Goal: Communication & Community: Connect with others

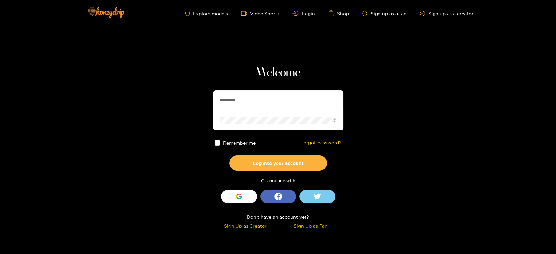
drag, startPoint x: 254, startPoint y: 98, endPoint x: 197, endPoint y: 100, distance: 56.7
click at [197, 100] on section "**********" at bounding box center [278, 115] width 556 height 231
paste input "**"
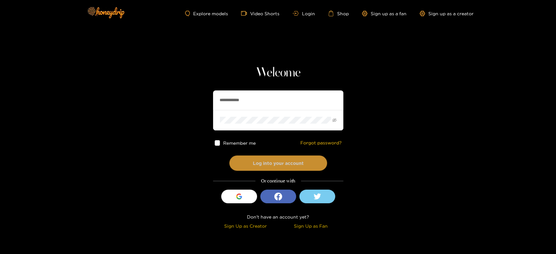
type input "**********"
click at [260, 158] on button "Log into your account" at bounding box center [278, 163] width 98 height 15
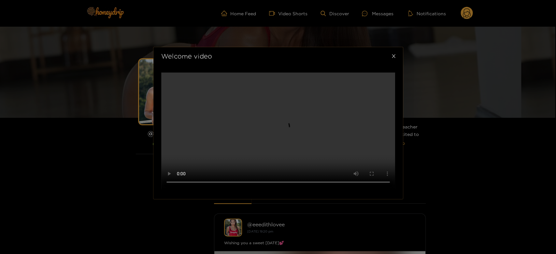
click at [392, 58] on icon "close" at bounding box center [394, 56] width 4 height 4
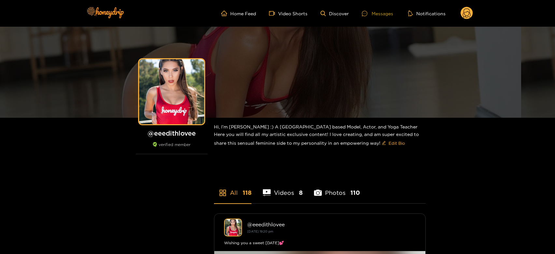
click at [376, 12] on div "Messages" at bounding box center [377, 13] width 31 height 7
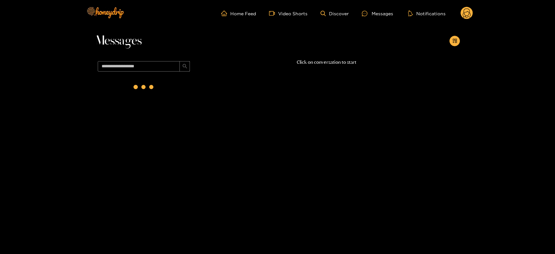
click at [165, 93] on div at bounding box center [144, 88] width 98 height 28
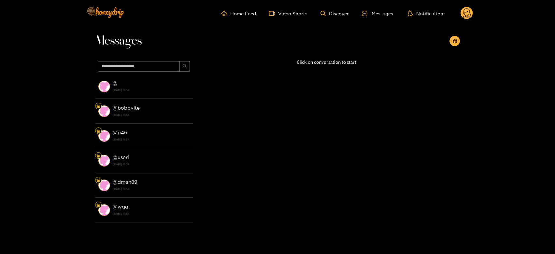
click at [165, 93] on div "@ [DATE] 18:54" at bounding box center [151, 86] width 77 height 15
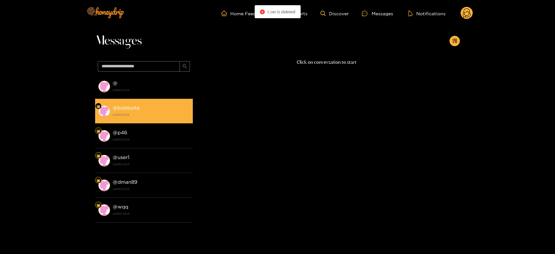
click at [159, 103] on li "@ bobbylte [DATE] 18:54" at bounding box center [144, 111] width 98 height 25
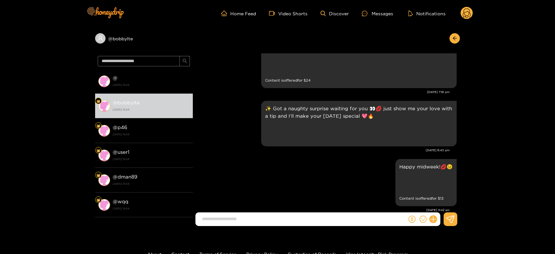
scroll to position [1196, 0]
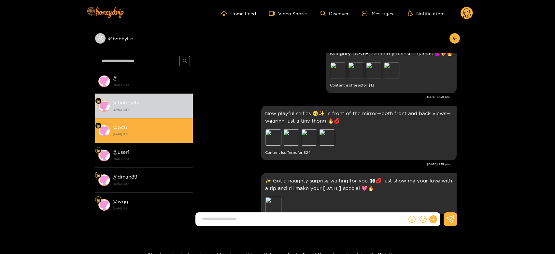
click at [157, 126] on div "@ p46 [DATE] 18:54" at bounding box center [151, 130] width 77 height 15
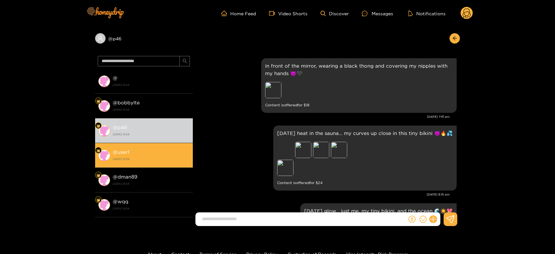
scroll to position [1341, 0]
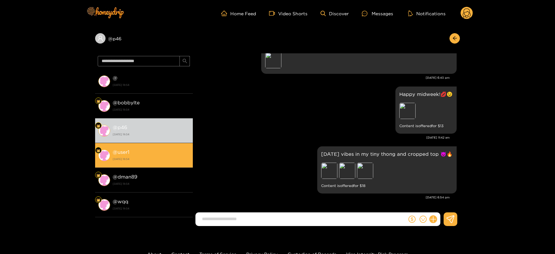
click at [154, 150] on div "@ user1 [DATE] 18:54" at bounding box center [151, 155] width 77 height 15
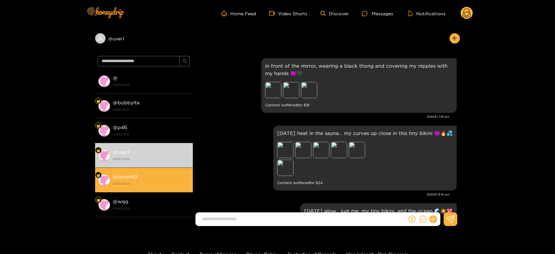
scroll to position [1341, 0]
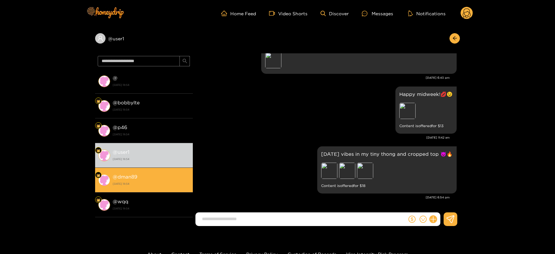
click at [148, 175] on div "@ dman89 [DATE] 18:54" at bounding box center [151, 180] width 77 height 15
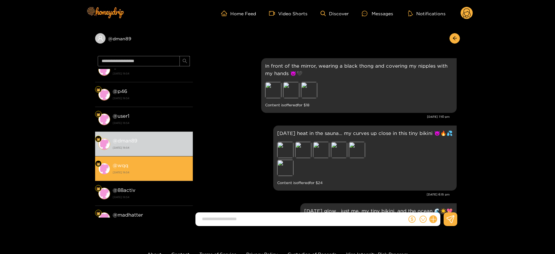
scroll to position [1341, 0]
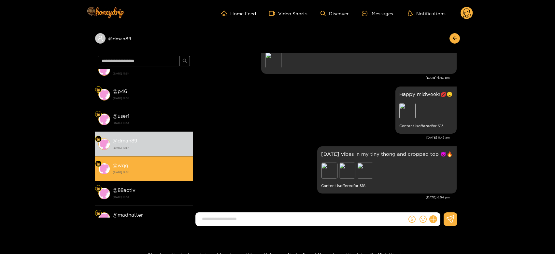
click at [149, 164] on div "@ wqq [DATE] 18:54" at bounding box center [151, 168] width 77 height 15
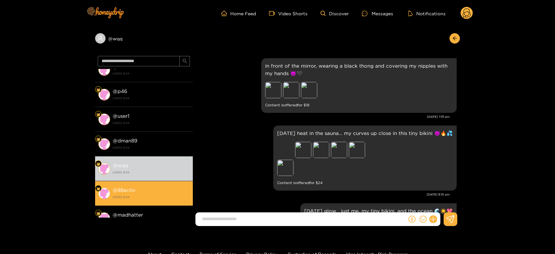
scroll to position [1341, 0]
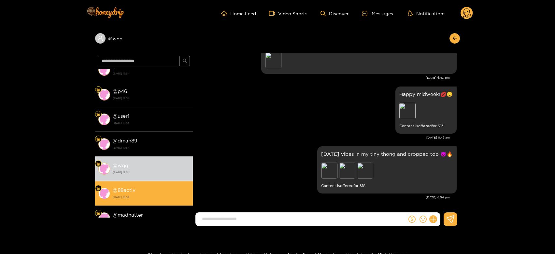
click at [146, 190] on div "@ 88activ [DATE] 18:54" at bounding box center [151, 193] width 77 height 15
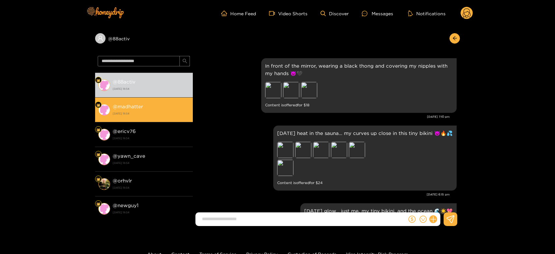
scroll to position [1341, 0]
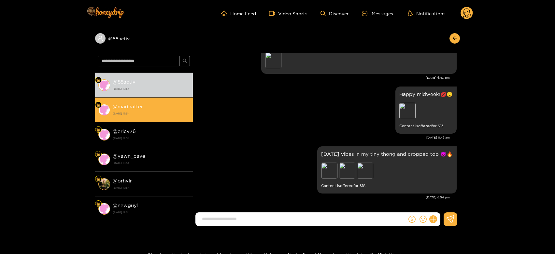
click at [154, 108] on div "@ madhatter [DATE] 18:54" at bounding box center [151, 110] width 77 height 15
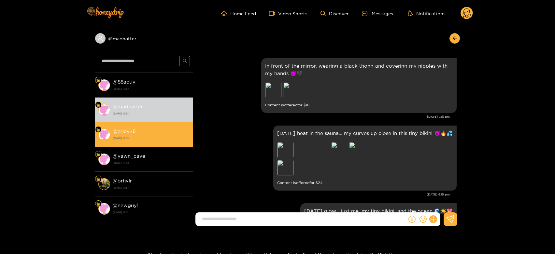
scroll to position [1341, 0]
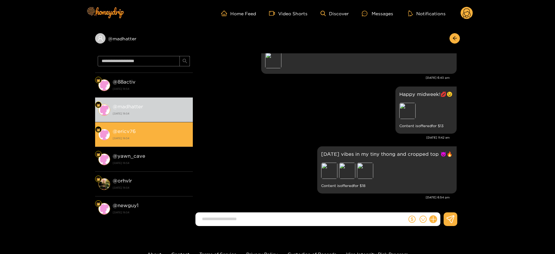
click at [151, 132] on div "@ ericv76 [DATE] 18:54" at bounding box center [151, 134] width 77 height 15
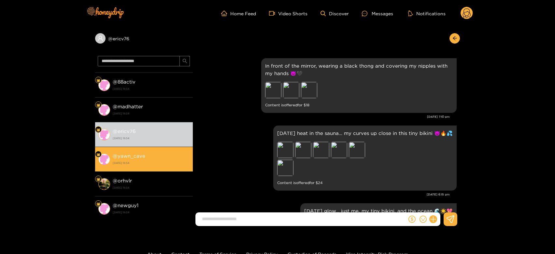
click at [145, 163] on strong "[DATE] 18:54" at bounding box center [151, 163] width 77 height 6
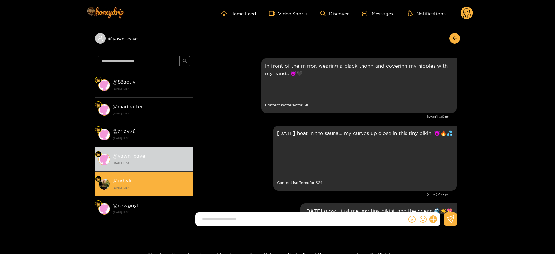
scroll to position [1341, 0]
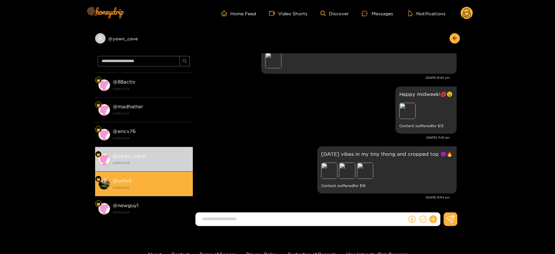
click at [146, 183] on div "@ orhvlr [DATE] 18:54" at bounding box center [151, 184] width 77 height 15
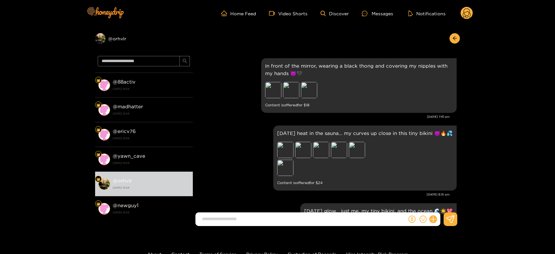
click at [463, 16] on circle at bounding box center [466, 13] width 12 height 12
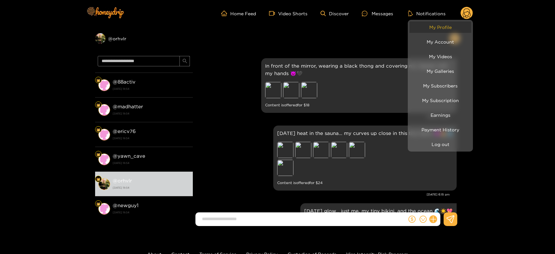
scroll to position [1341, 0]
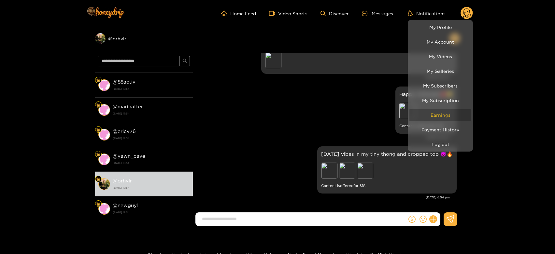
click at [443, 115] on link "Earnings" at bounding box center [440, 114] width 62 height 11
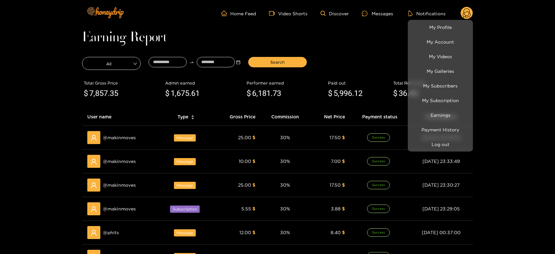
click at [127, 139] on div at bounding box center [277, 127] width 555 height 254
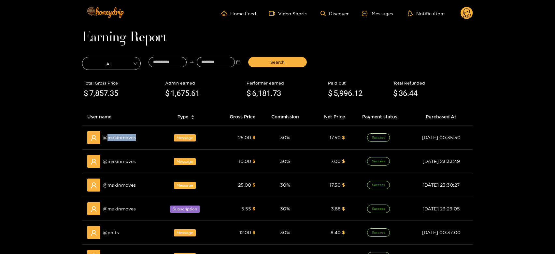
click at [127, 139] on span "@ makinmoves" at bounding box center [119, 137] width 33 height 7
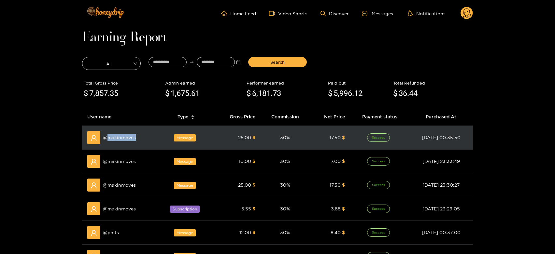
copy span "makinmoves"
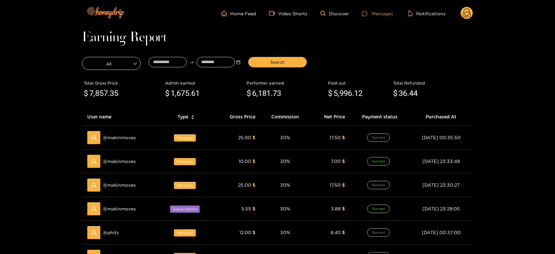
click at [368, 16] on div "Messages" at bounding box center [377, 13] width 31 height 7
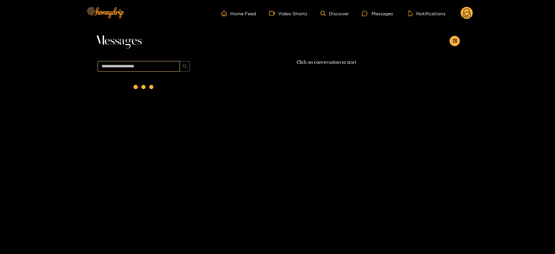
click at [122, 67] on input "text" at bounding box center [139, 66] width 82 height 10
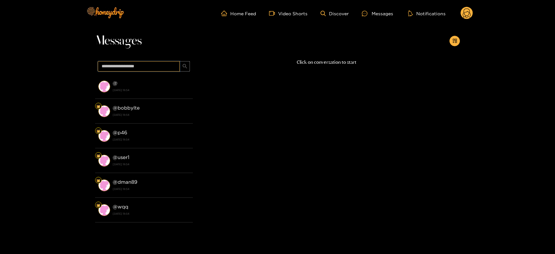
paste input "**********"
type input "**********"
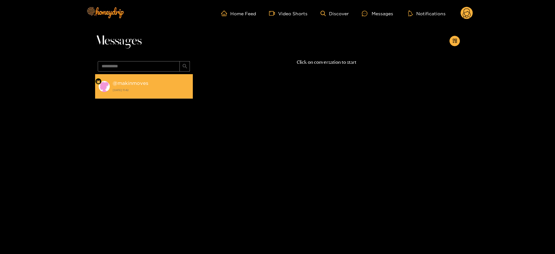
click at [129, 86] on strong "@ makinmoves" at bounding box center [130, 83] width 35 height 6
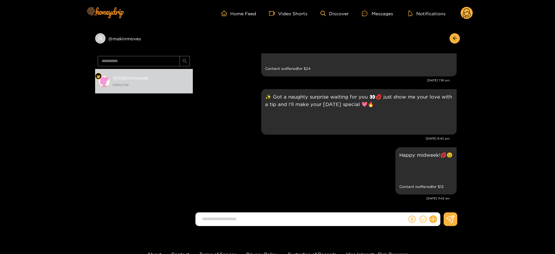
scroll to position [750, 0]
click at [144, 61] on input "**********" at bounding box center [139, 61] width 82 height 10
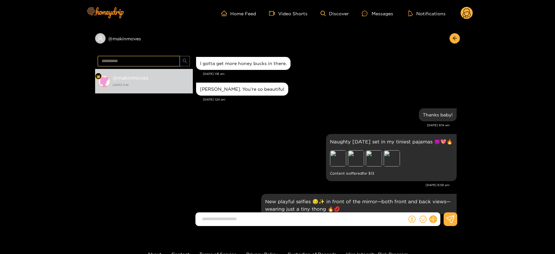
scroll to position [569, 0]
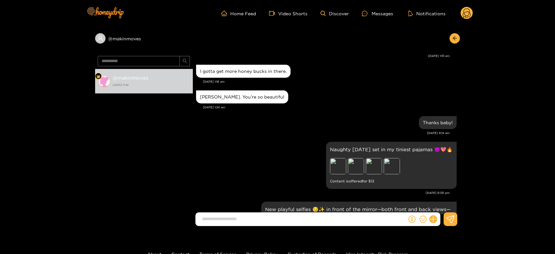
click at [462, 16] on circle at bounding box center [466, 13] width 12 height 12
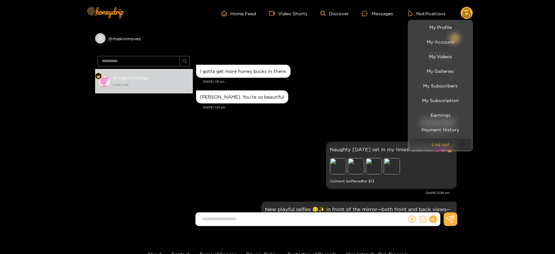
click at [455, 148] on button "Log out" at bounding box center [440, 144] width 62 height 11
